Goal: Communication & Community: Answer question/provide support

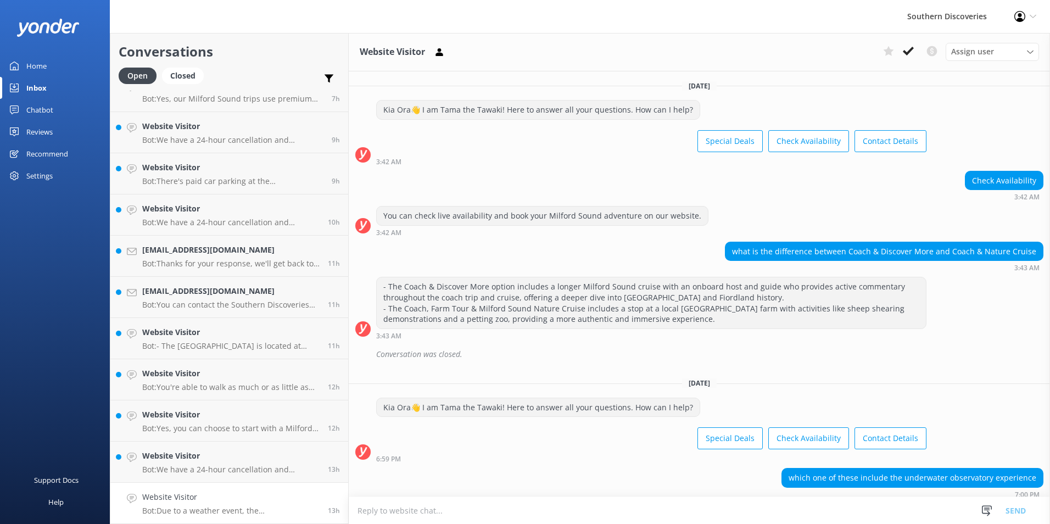
scroll to position [42, 0]
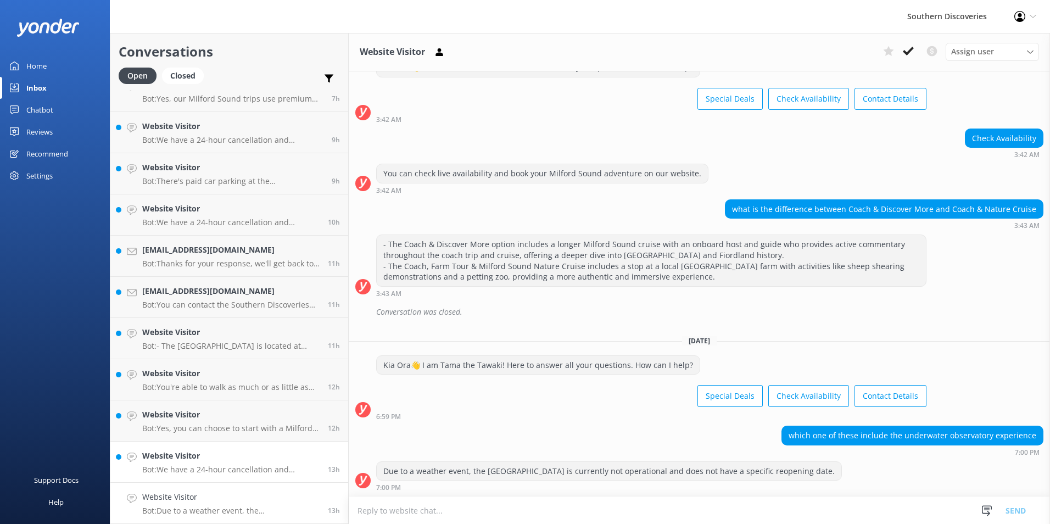
click at [228, 478] on link "Website Visitor Bot: We have a 24-hour cancellation and amendment policy. If yo…" at bounding box center [229, 462] width 238 height 41
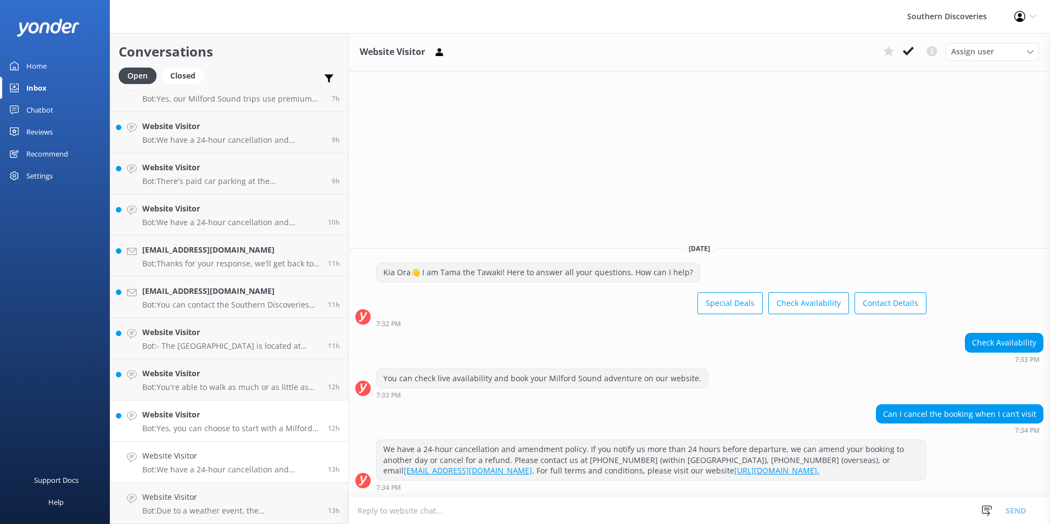
click at [198, 430] on p "Bot: Yes, you can choose to start with a Milford Sound Nature Cruise and then p…" at bounding box center [230, 428] width 177 height 10
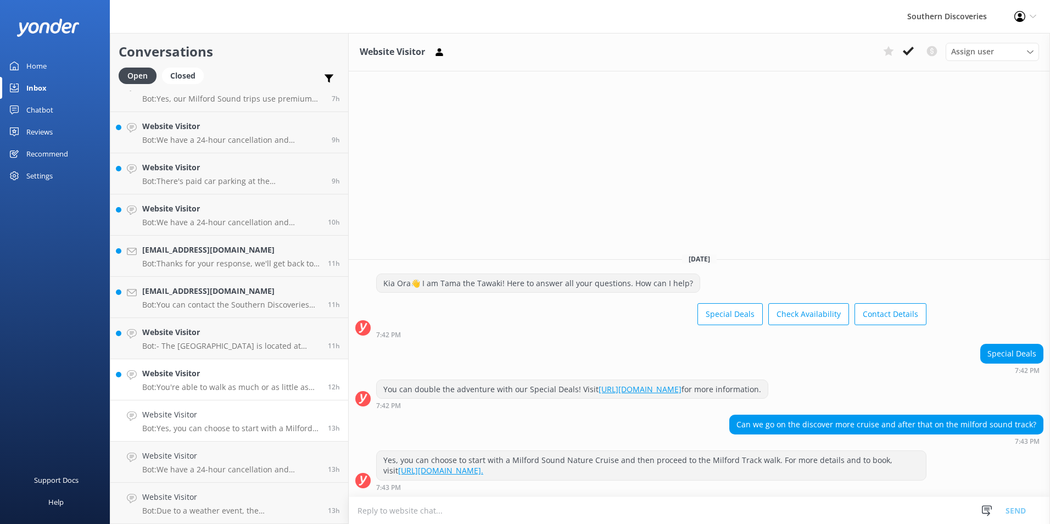
click at [262, 383] on div "Website Visitor Bot: You're able to walk as much or as little as you'd prefer a…" at bounding box center [230, 379] width 177 height 24
